Goal: Find specific page/section: Find specific page/section

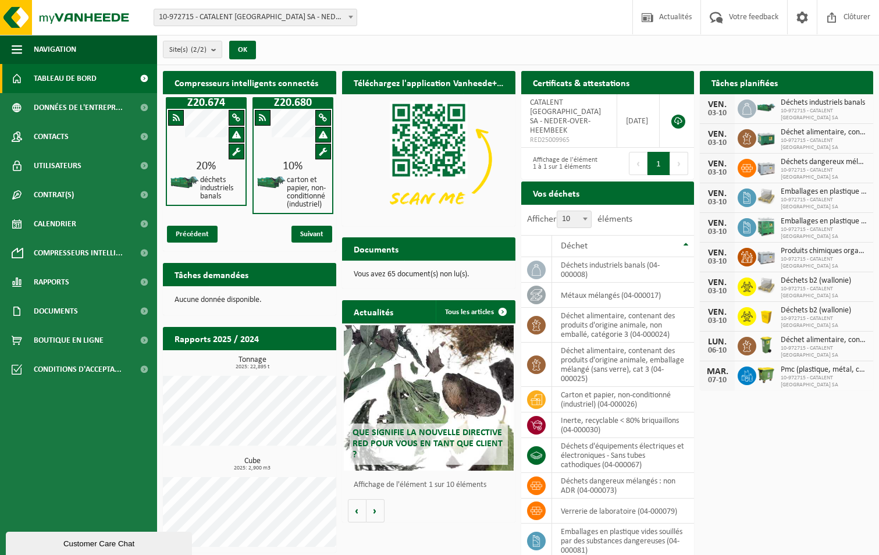
click at [106, 459] on ul "Navigation Actualités Votre feedback Clôturer Tableau de bord Données de l'entr…" at bounding box center [78, 295] width 157 height 520
click at [386, 278] on p "Vous avez 65 document(s) non lu(s)." at bounding box center [429, 275] width 150 height 8
click at [384, 250] on h2 "Documents" at bounding box center [376, 248] width 68 height 23
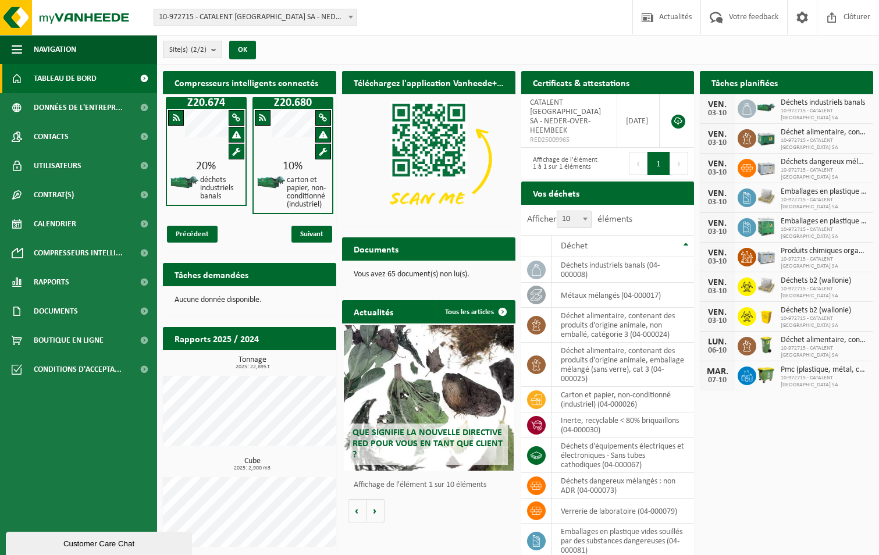
drag, startPoint x: 384, startPoint y: 250, endPoint x: 401, endPoint y: 275, distance: 30.5
click at [401, 275] on p "Vous avez 65 document(s) non lu(s)." at bounding box center [429, 275] width 150 height 8
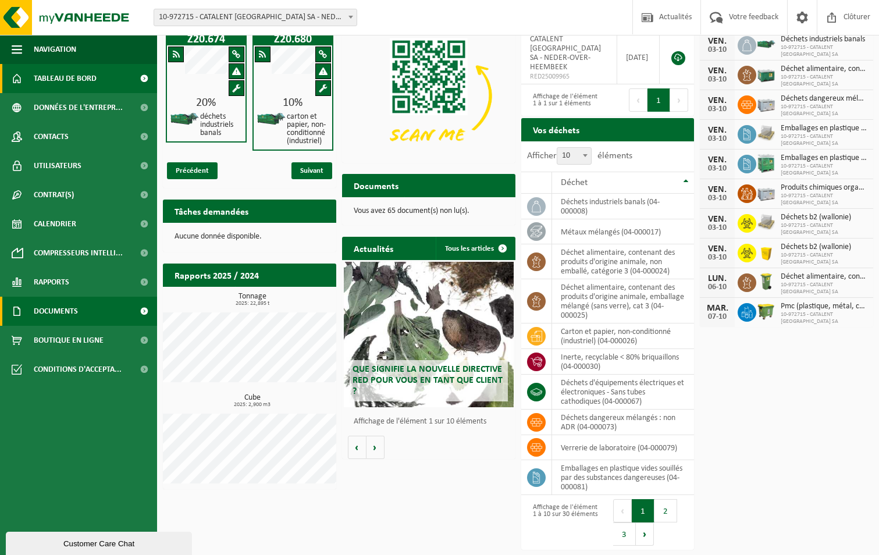
click at [67, 315] on span "Documents" at bounding box center [56, 311] width 44 height 29
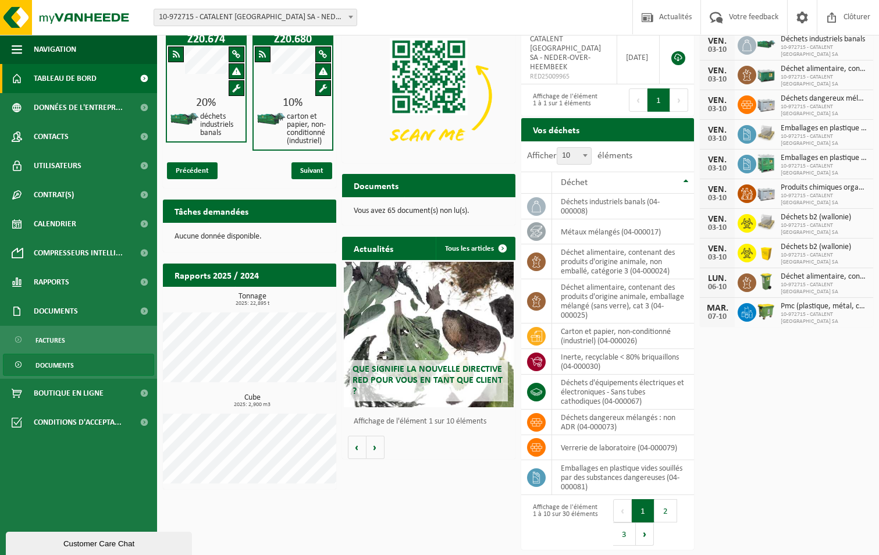
click at [49, 360] on span "Documents" at bounding box center [54, 365] width 38 height 22
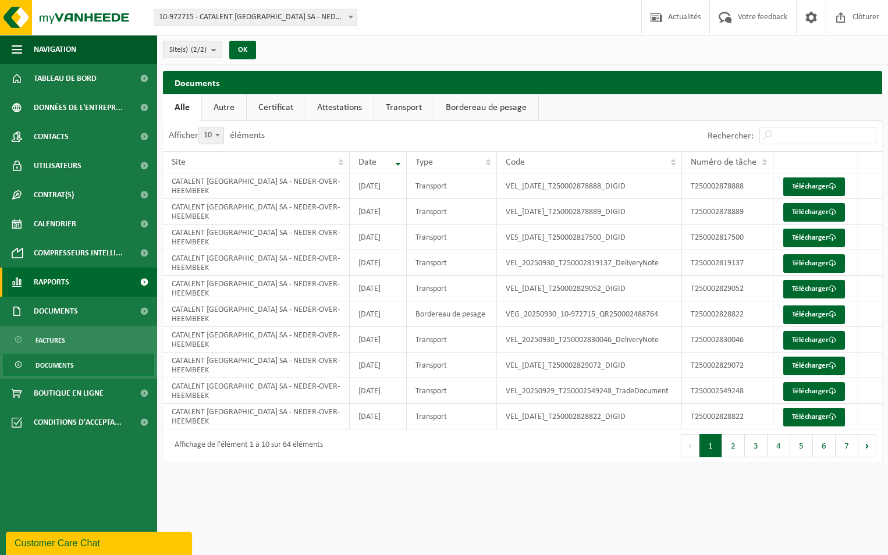
click at [49, 278] on span "Rapports" at bounding box center [51, 282] width 35 height 29
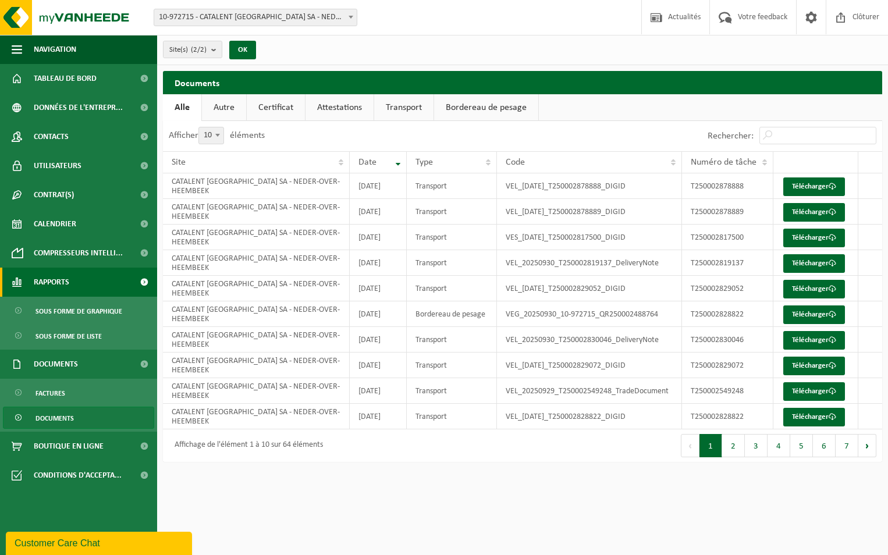
click at [49, 278] on span "Rapports" at bounding box center [51, 282] width 35 height 29
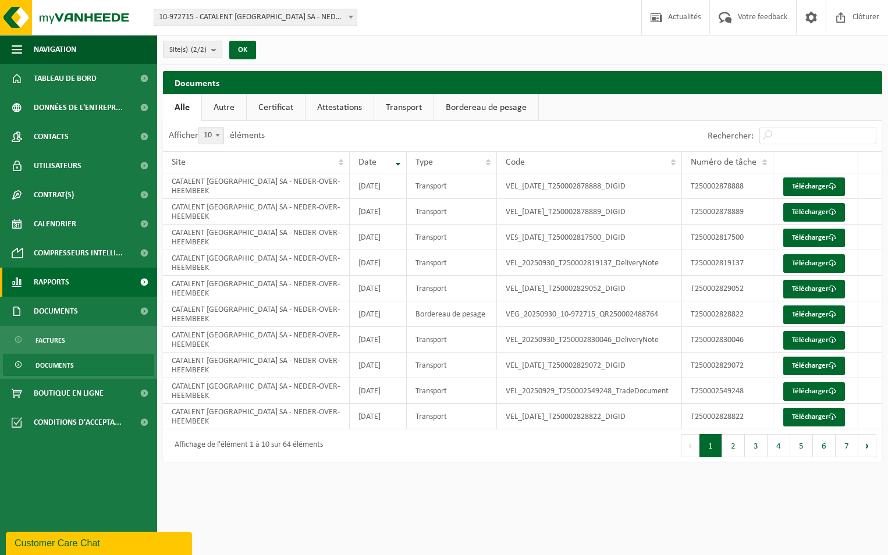
click at [49, 278] on span "Rapports" at bounding box center [51, 282] width 35 height 29
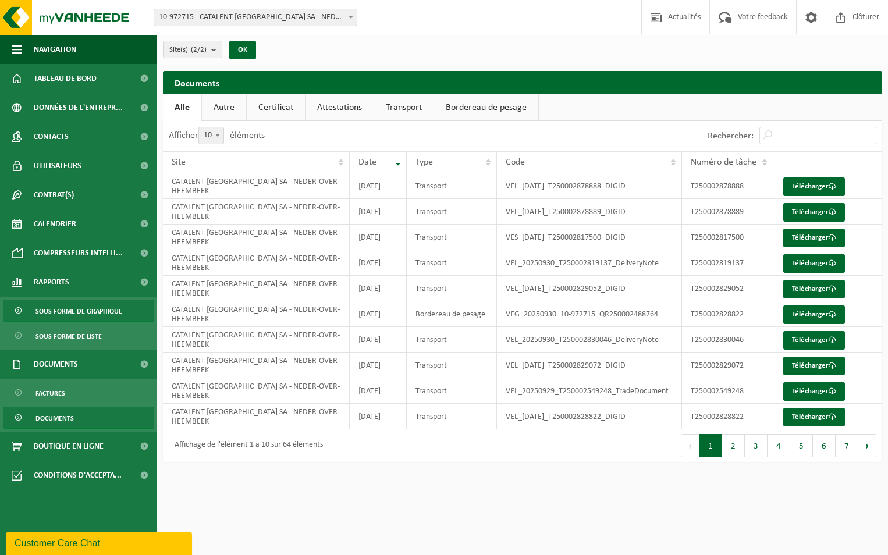
click at [70, 305] on span "Sous forme de graphique" at bounding box center [78, 311] width 87 height 22
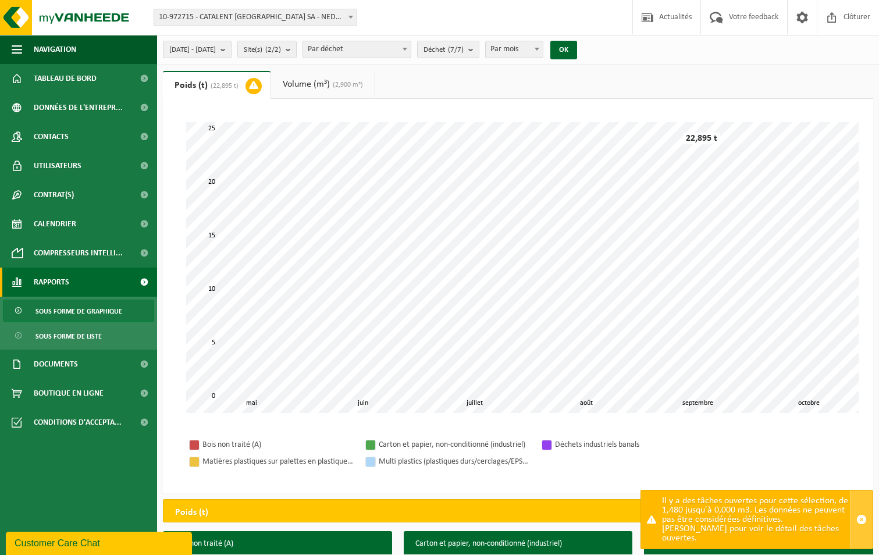
click at [859, 525] on span "button" at bounding box center [862, 519] width 10 height 10
